Goal: Task Accomplishment & Management: Use online tool/utility

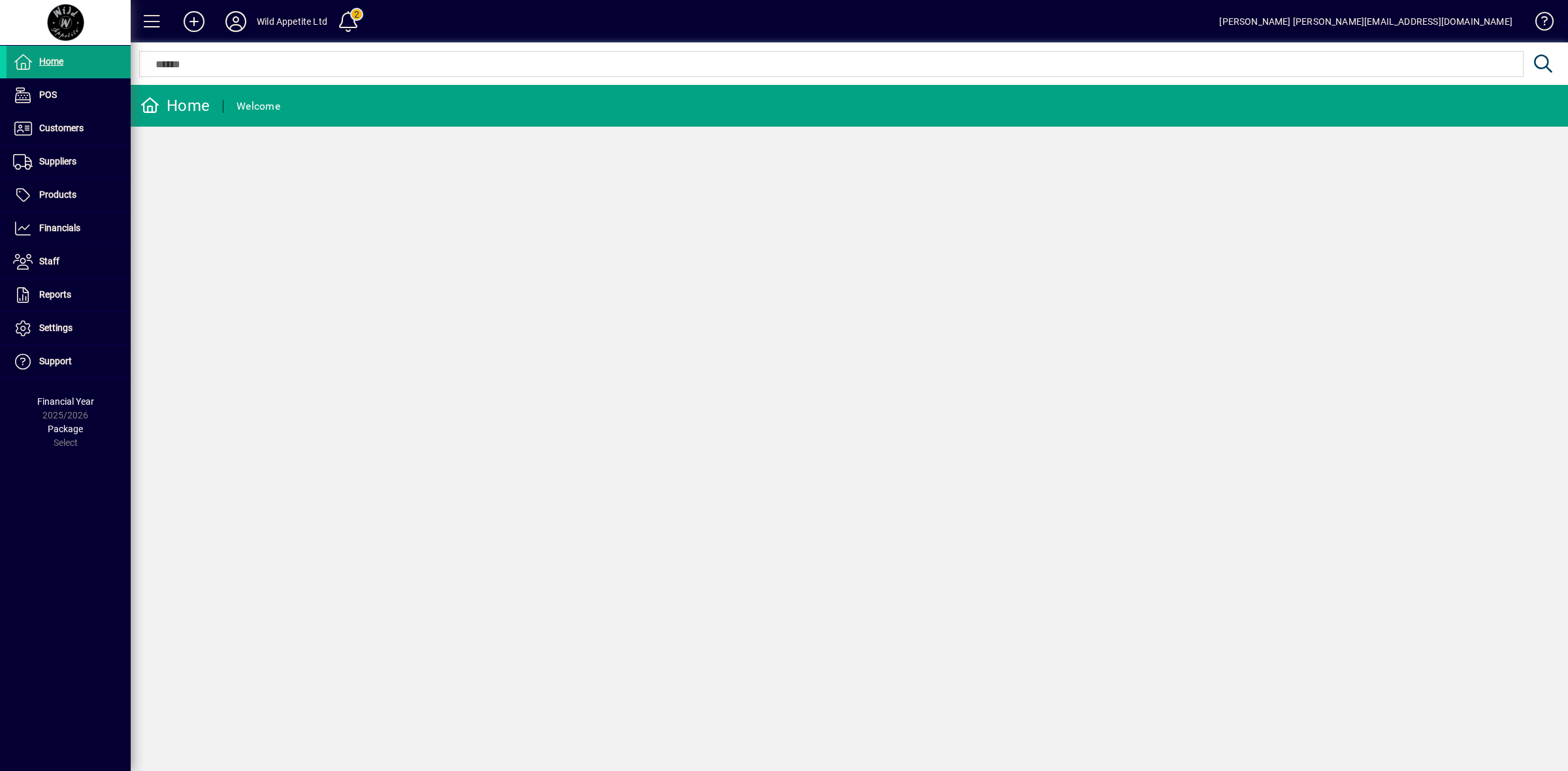
click at [253, 56] on div at bounding box center [849, 49] width 1437 height 14
click at [77, 115] on span at bounding box center [68, 129] width 124 height 32
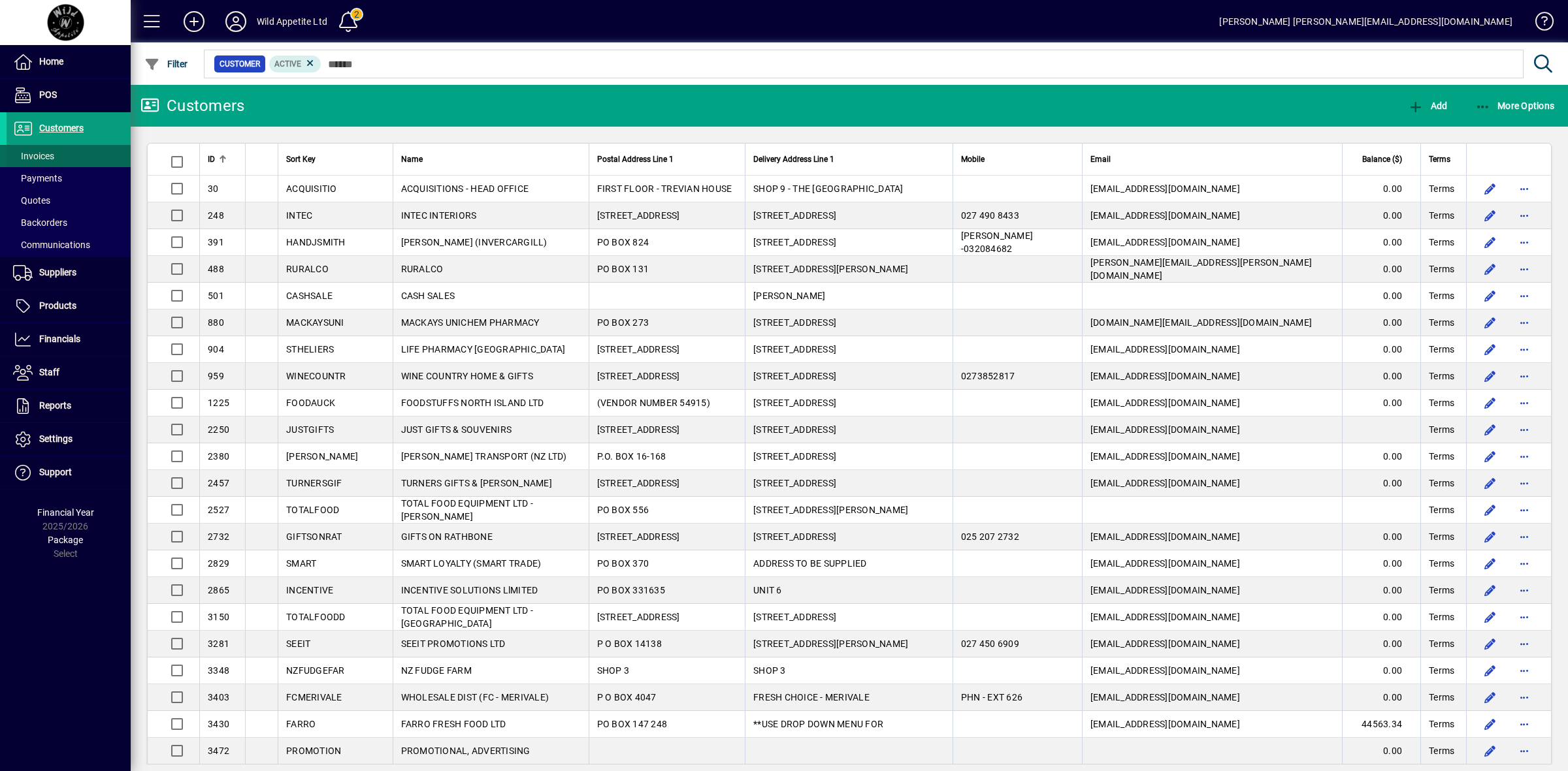
click at [57, 151] on span at bounding box center [68, 156] width 124 height 32
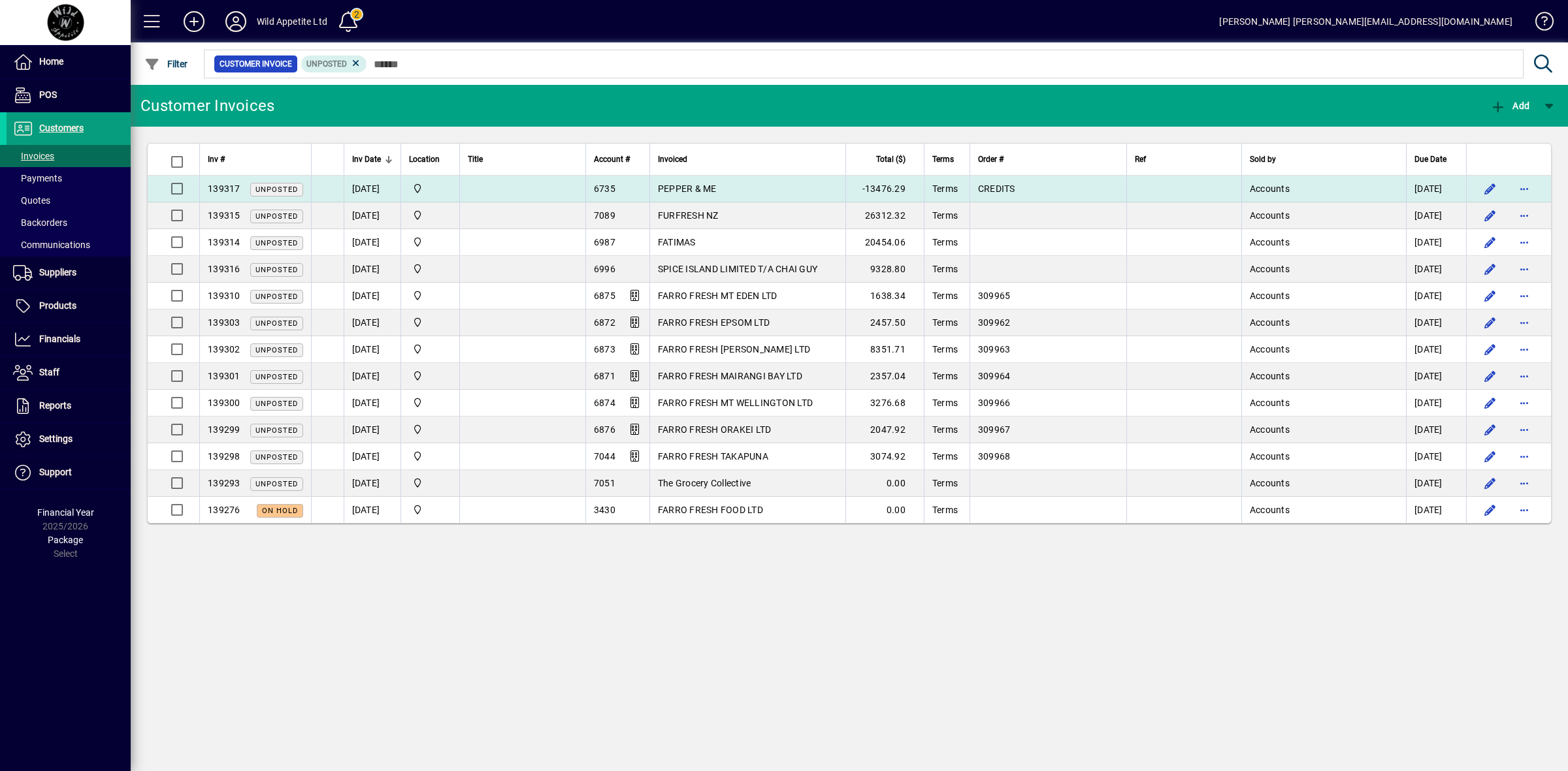
click at [683, 190] on span "PEPPER & ME" at bounding box center [687, 189] width 59 height 11
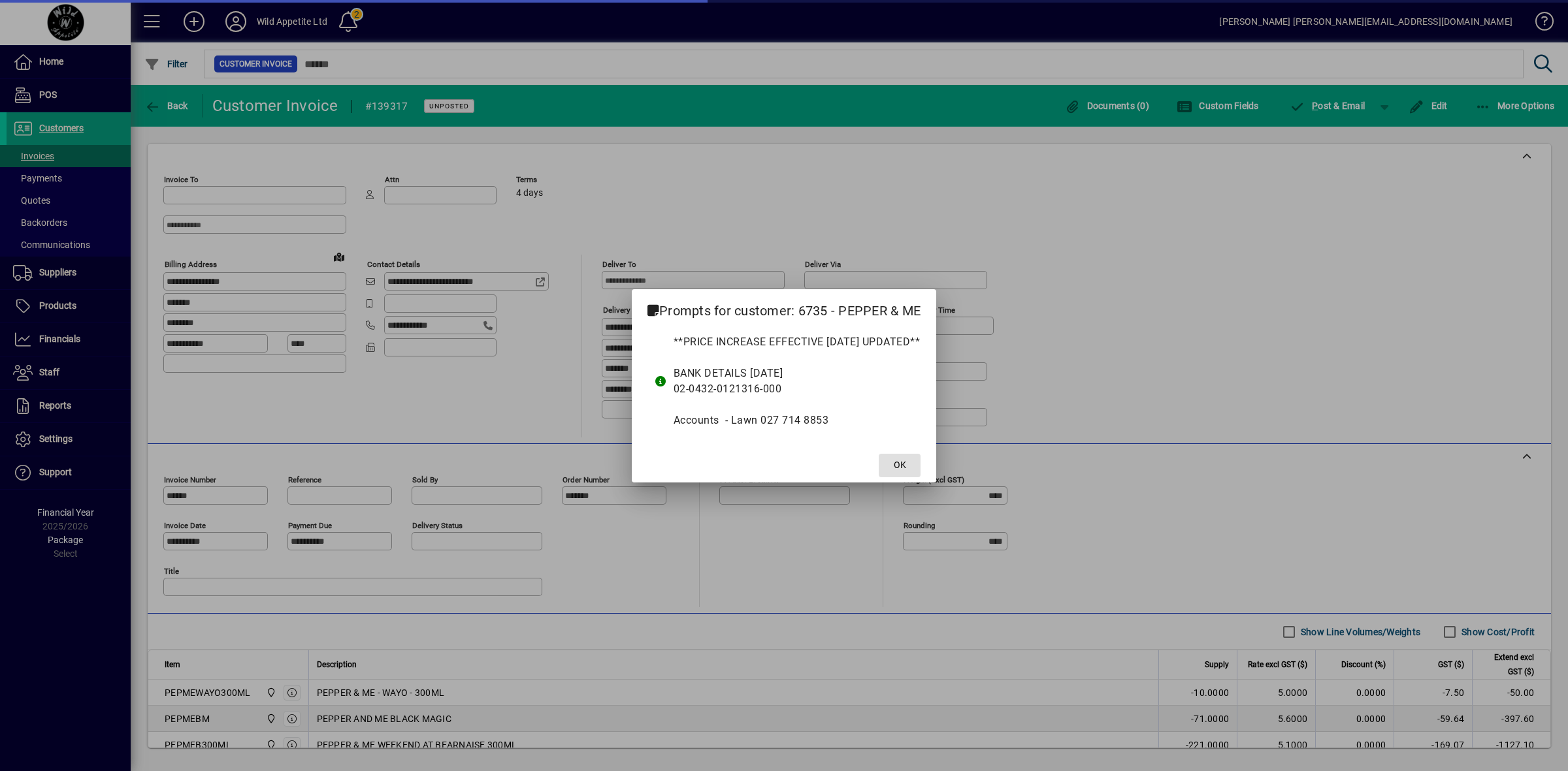
type input "**********"
click at [906, 472] on span "OK" at bounding box center [899, 465] width 12 height 13
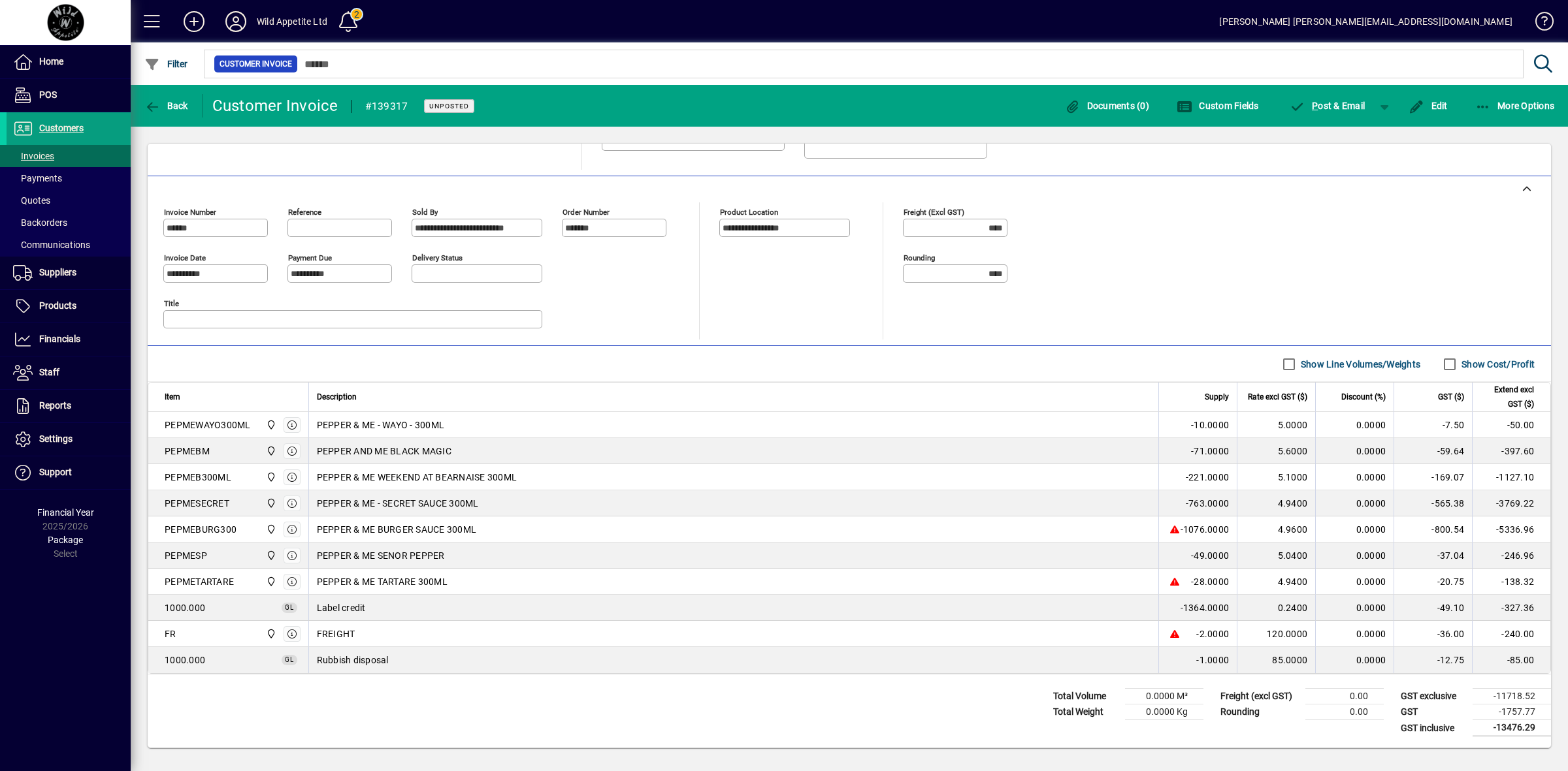
scroll to position [273, 0]
click at [1524, 110] on span "More Options" at bounding box center [1515, 106] width 80 height 11
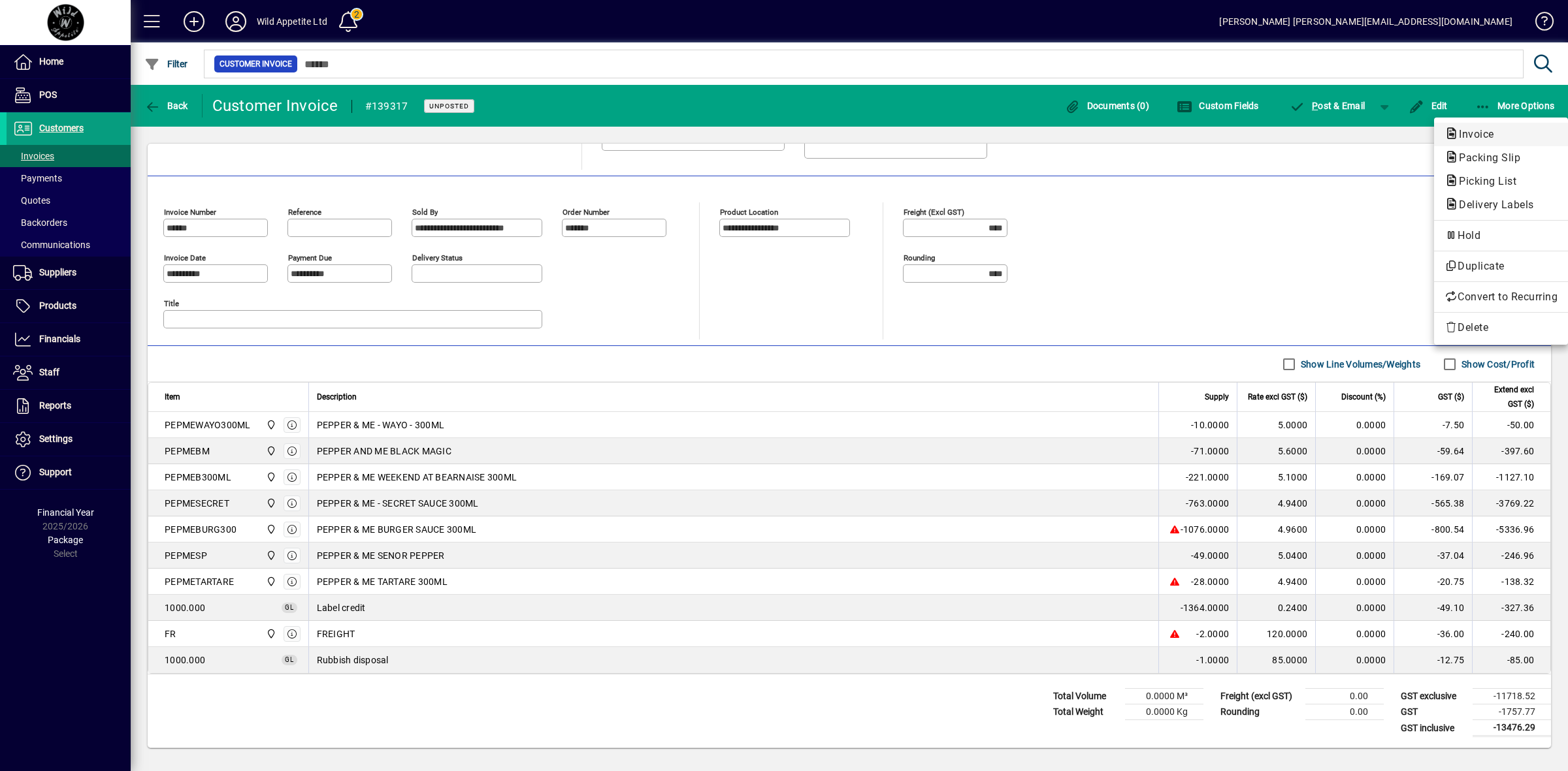
click at [1468, 131] on span "Invoice" at bounding box center [1472, 134] width 57 height 12
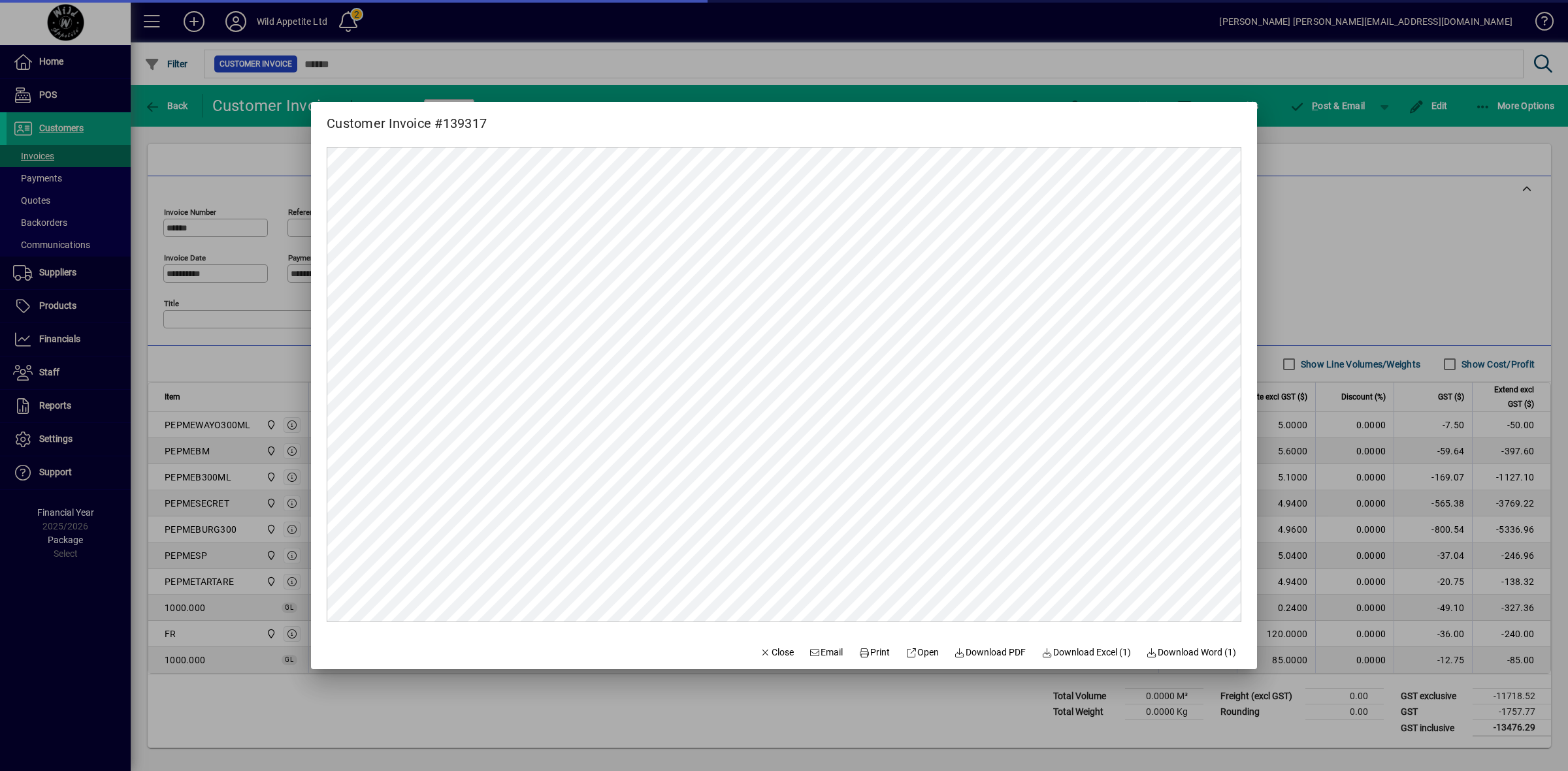
scroll to position [0, 0]
click at [825, 654] on span "Email" at bounding box center [826, 653] width 34 height 13
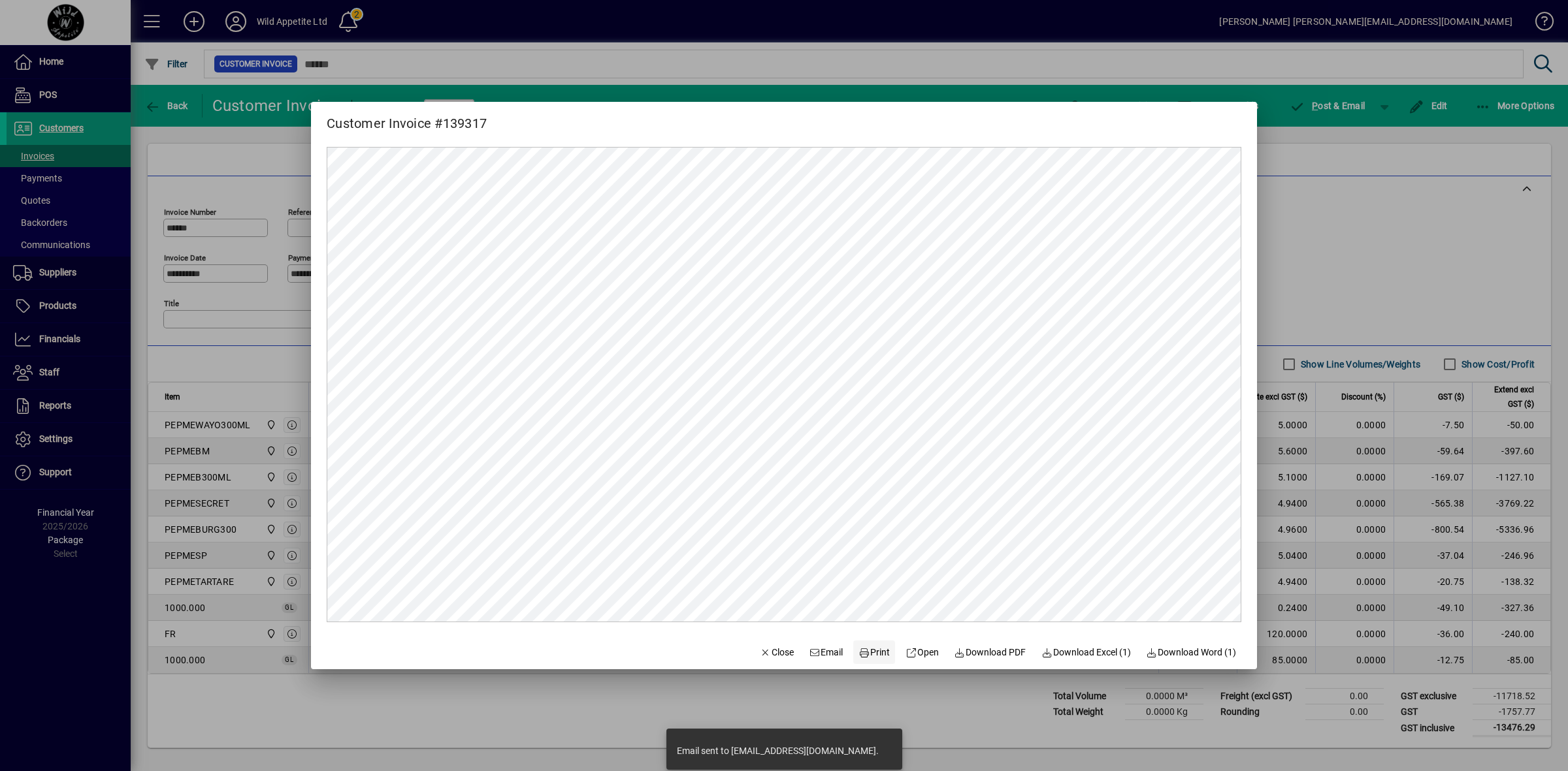
click at [863, 652] on span "Print" at bounding box center [874, 653] width 32 height 13
click at [1415, 269] on div at bounding box center [784, 385] width 1568 height 771
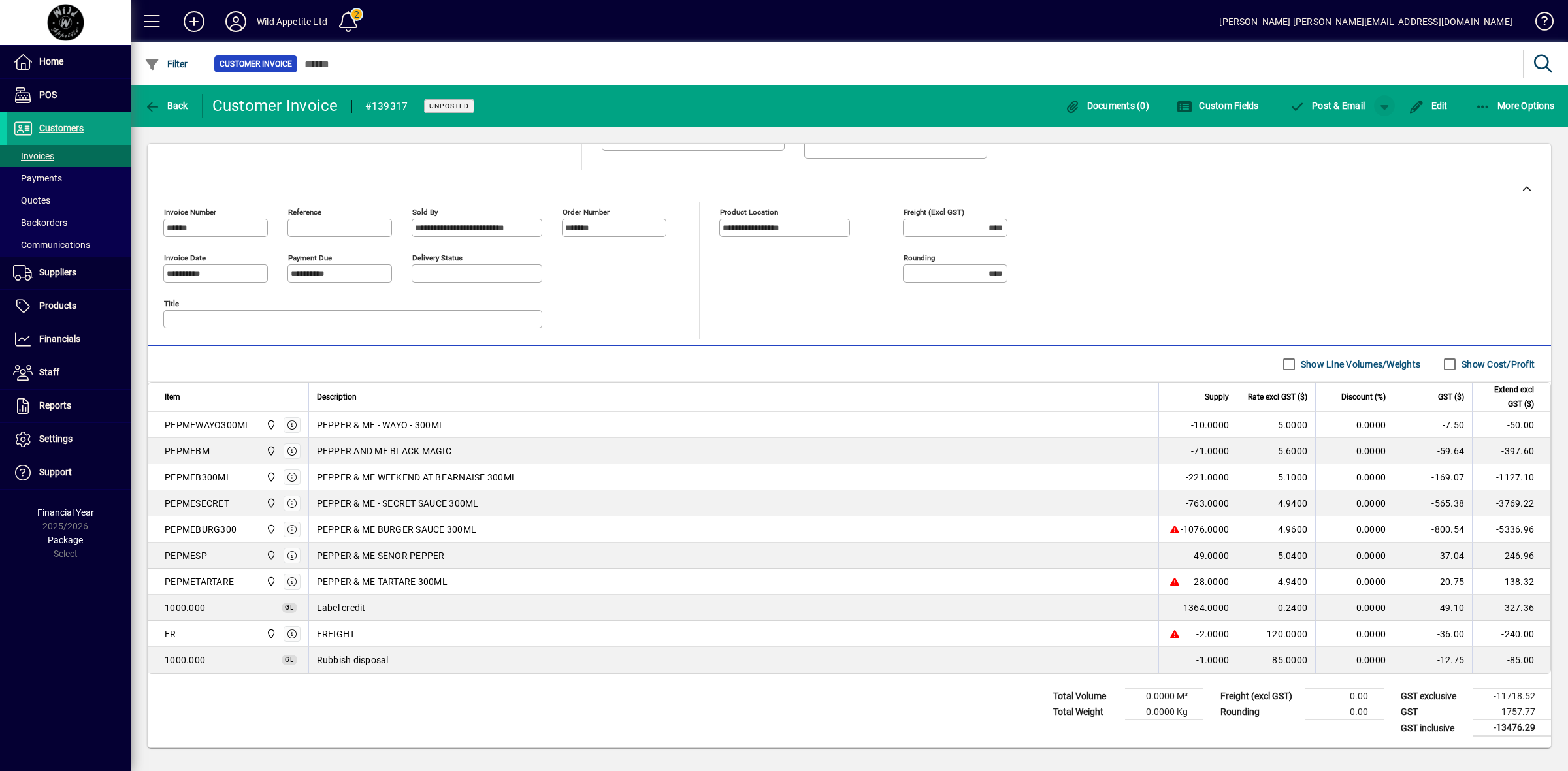
click at [1383, 106] on span "button" at bounding box center [1384, 106] width 32 height 32
click at [1361, 131] on span "P ost" at bounding box center [1343, 133] width 47 height 11
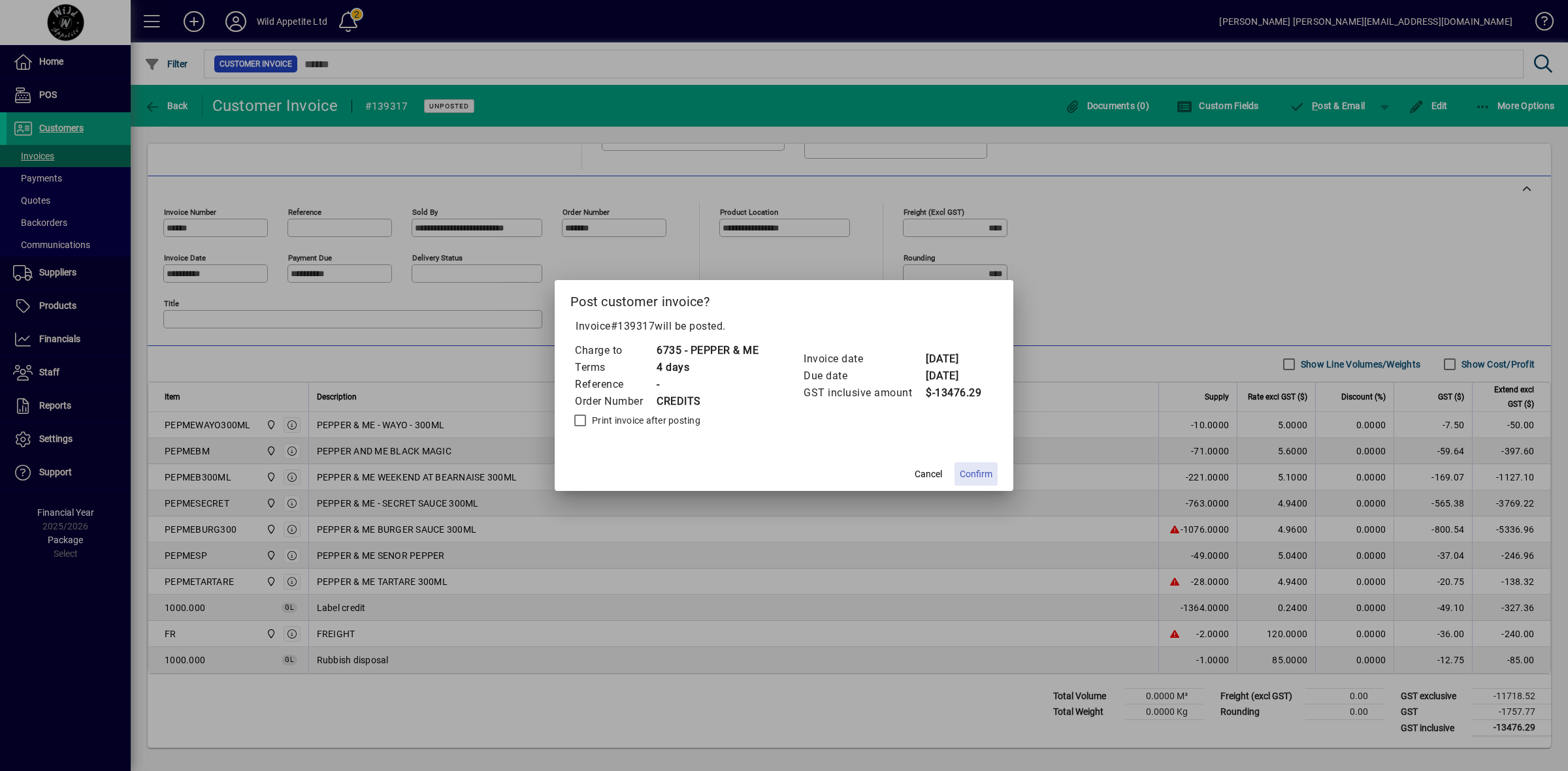
click at [978, 476] on span "Confirm" at bounding box center [976, 474] width 32 height 13
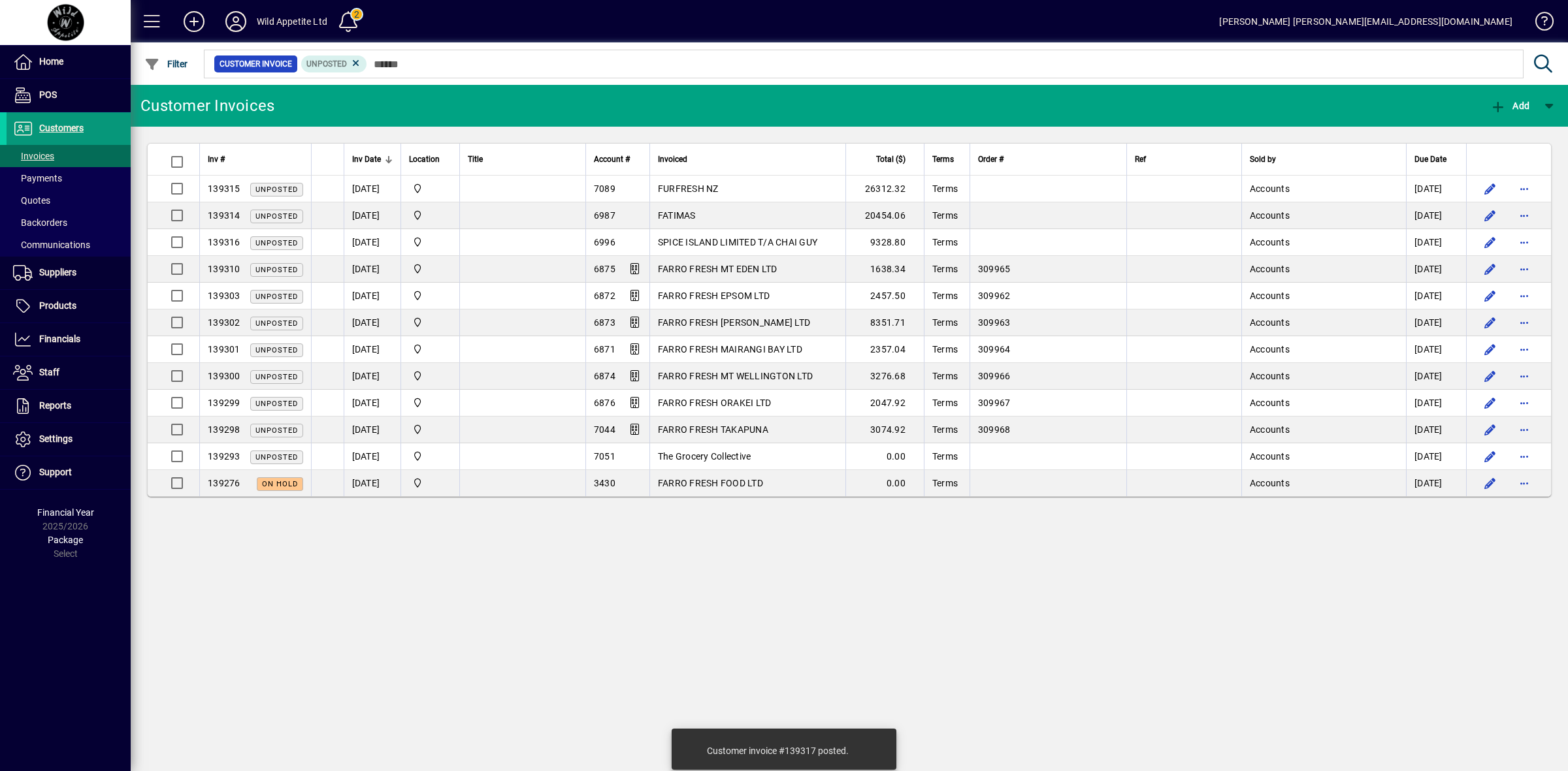
click at [44, 127] on span "Customers" at bounding box center [61, 128] width 44 height 11
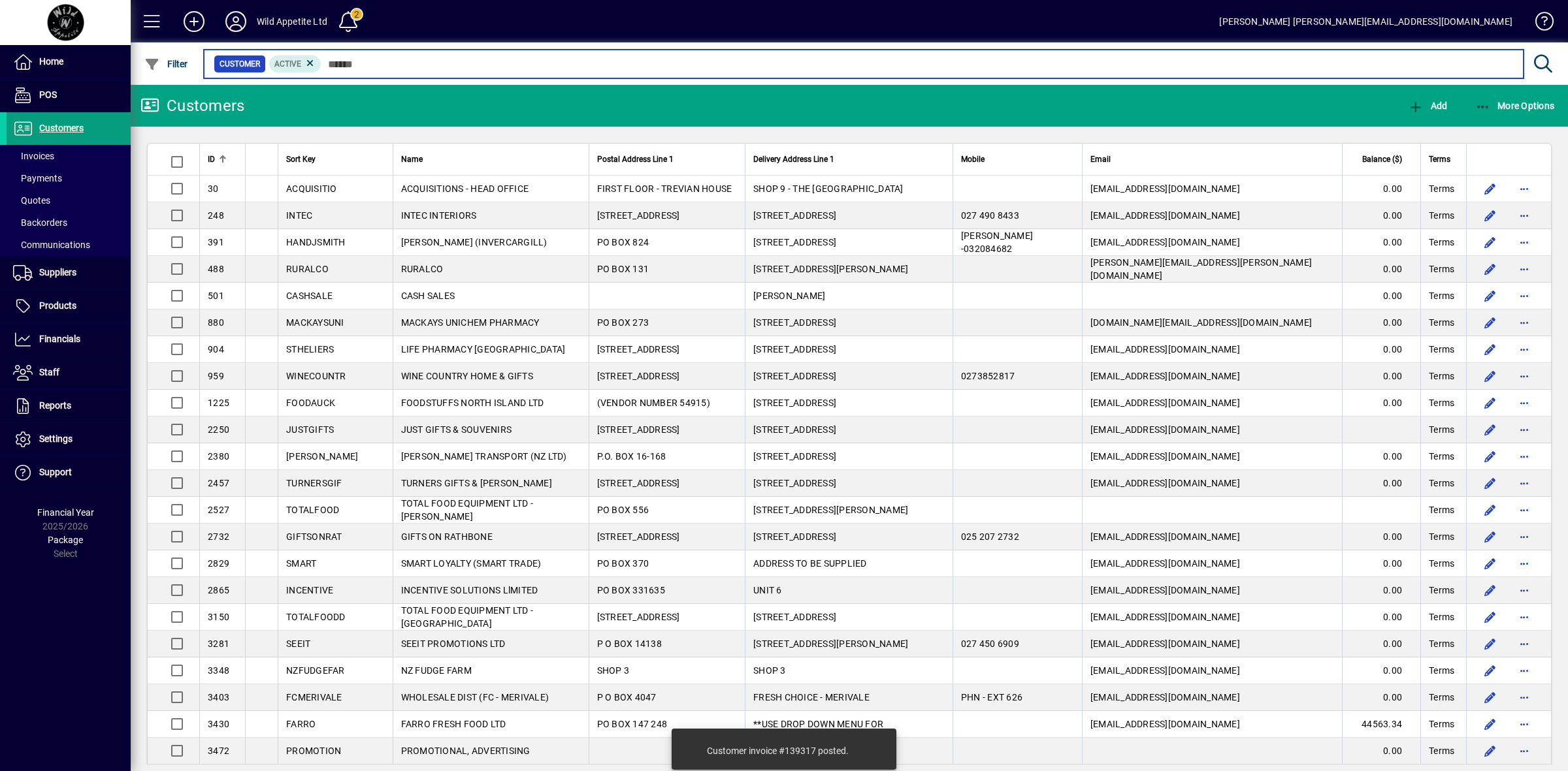
click at [344, 61] on input "text" at bounding box center [917, 64] width 1191 height 18
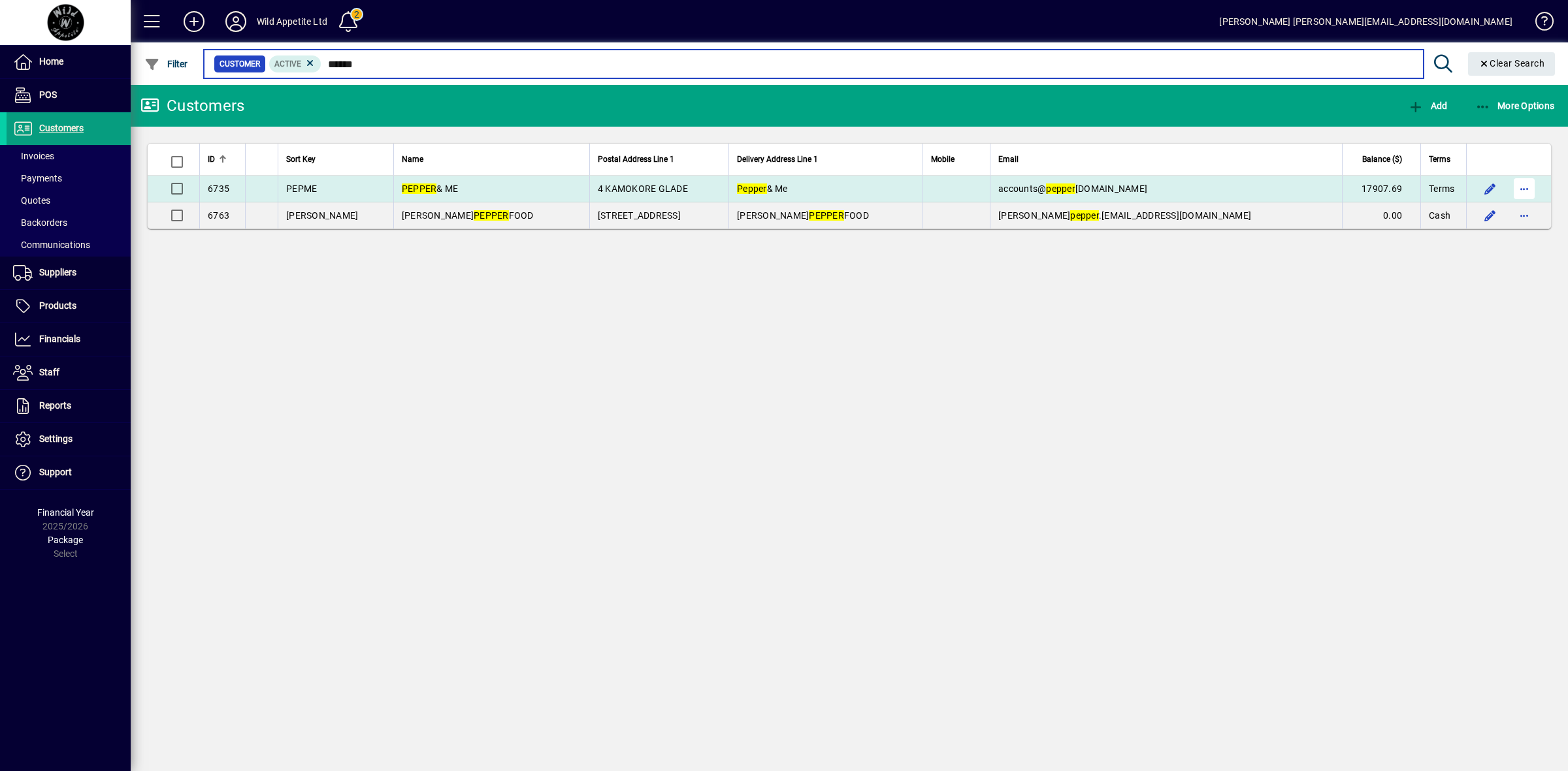
type input "******"
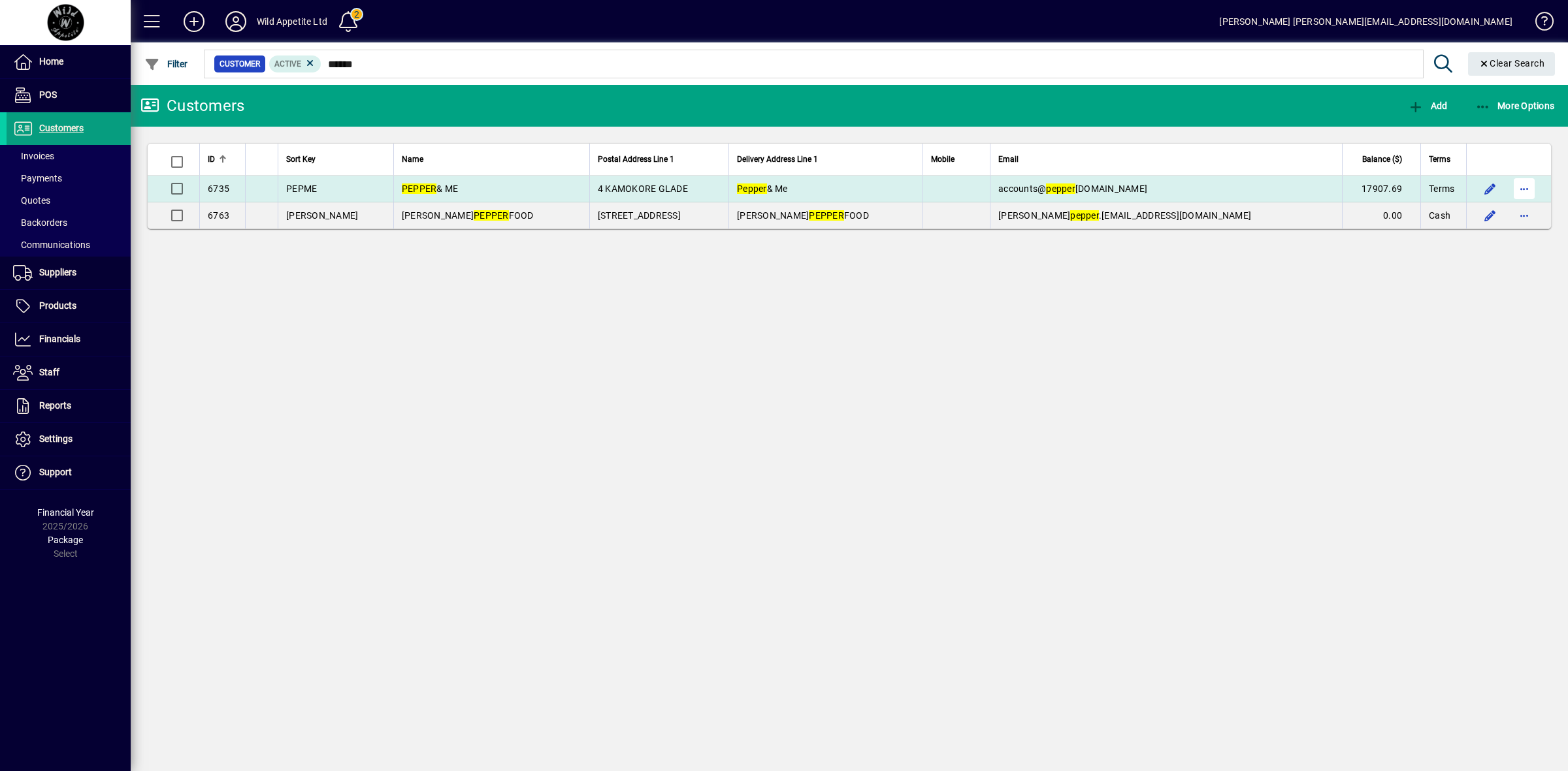
click at [1524, 186] on span "button" at bounding box center [1524, 189] width 32 height 32
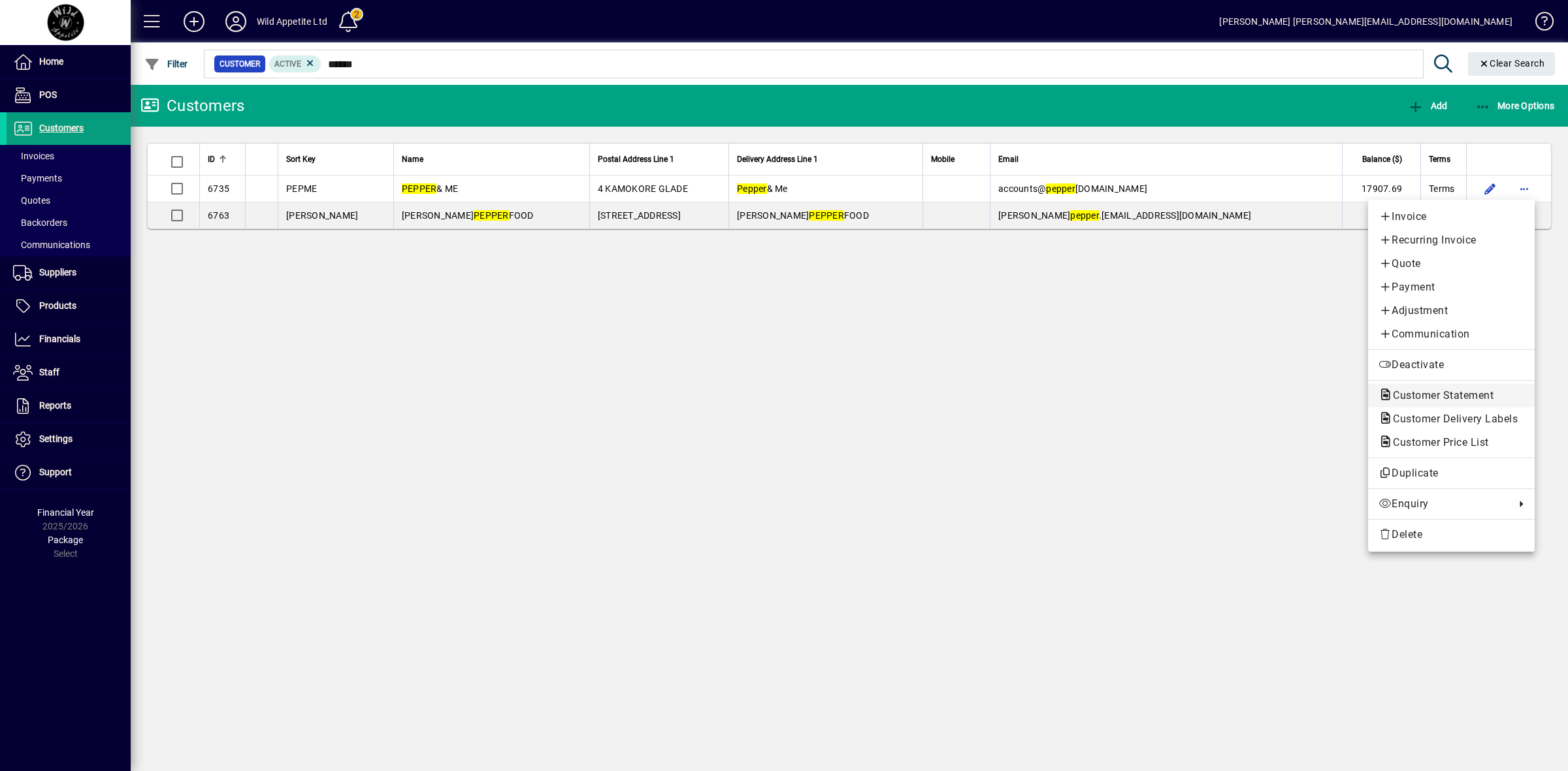
click at [1464, 393] on span "Customer Statement" at bounding box center [1439, 395] width 121 height 12
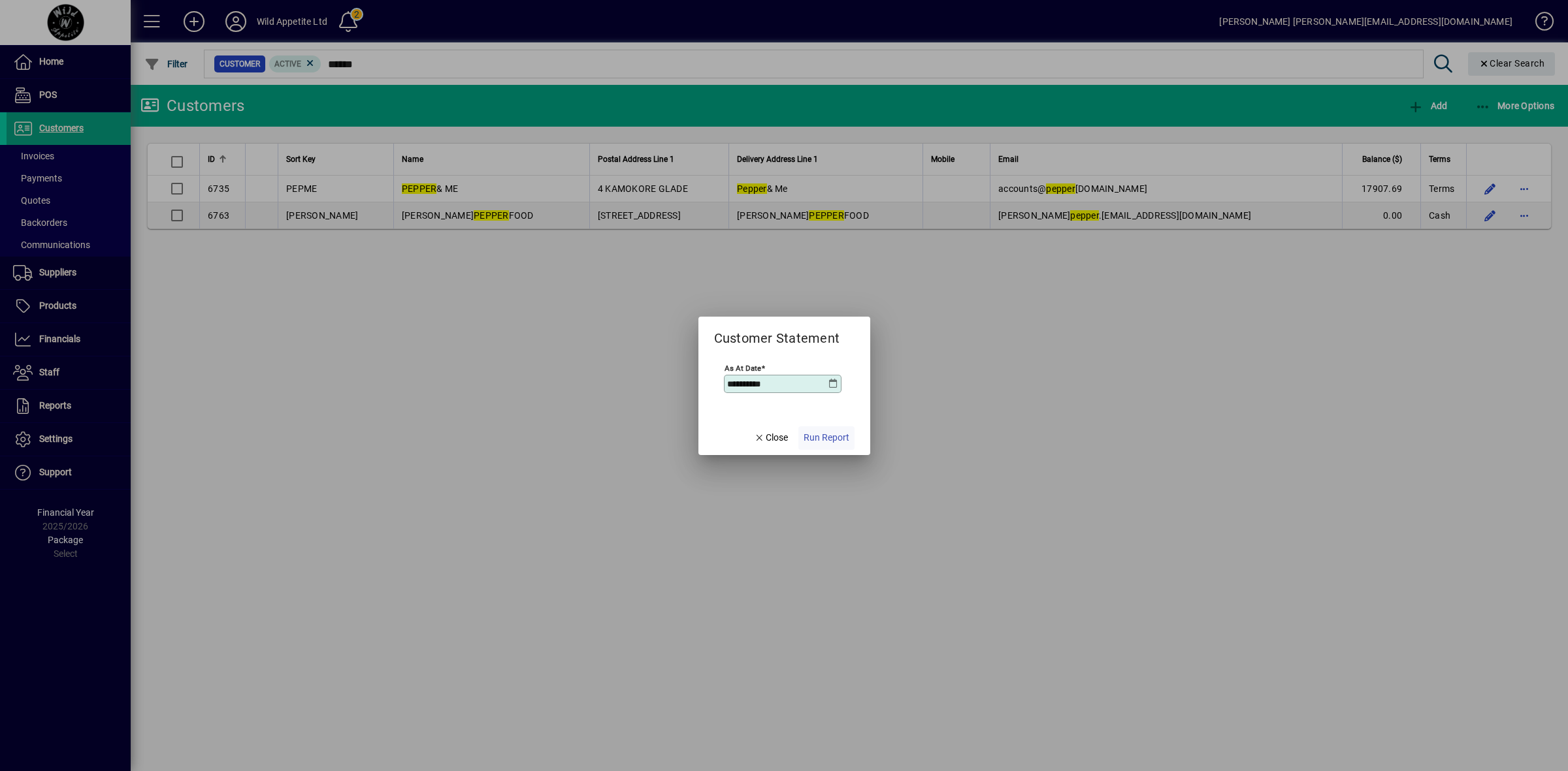
click at [809, 441] on span "Run Report" at bounding box center [826, 437] width 46 height 13
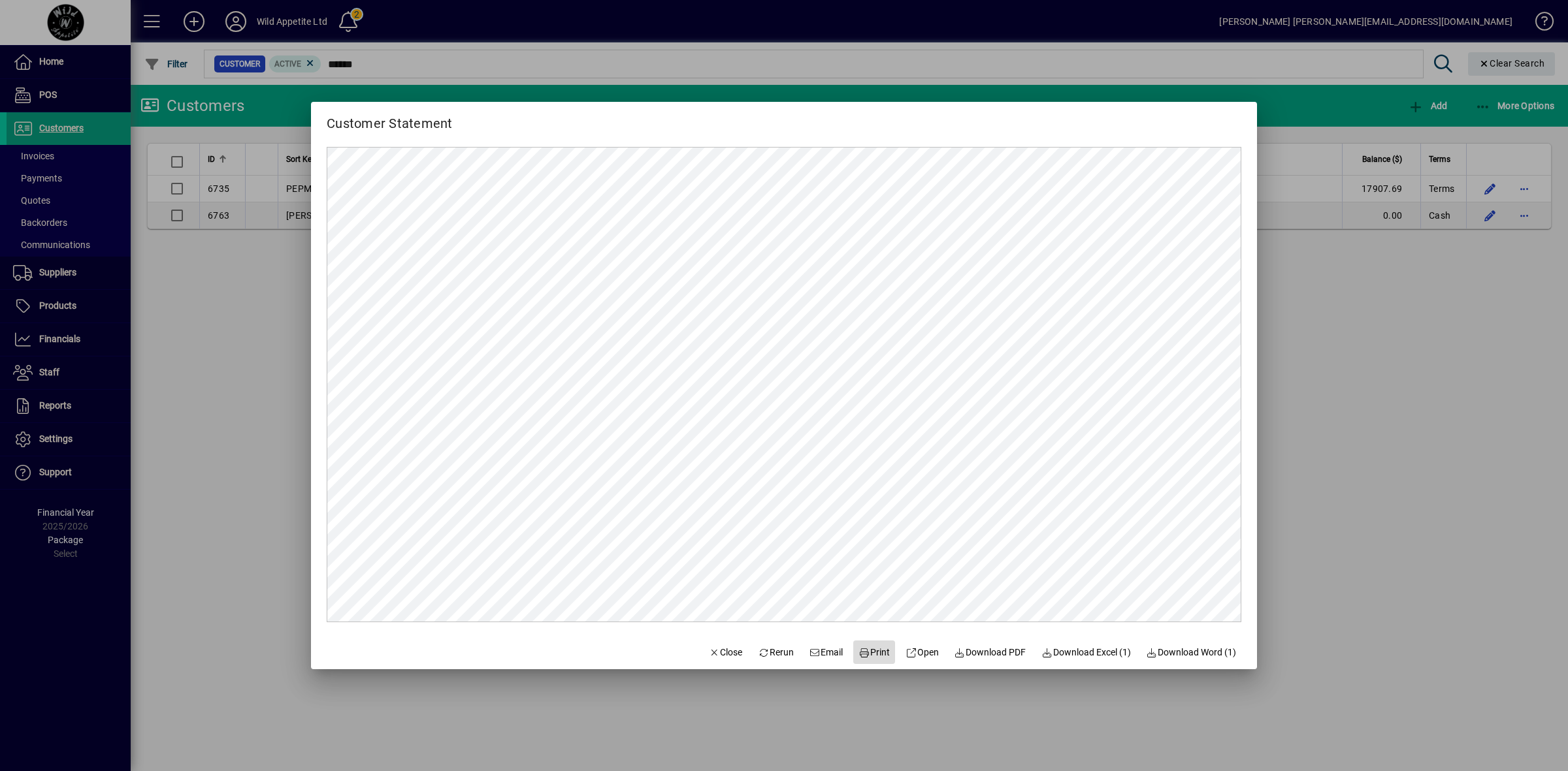
click at [867, 654] on span "Print" at bounding box center [874, 653] width 32 height 13
